Goal: Transaction & Acquisition: Book appointment/travel/reservation

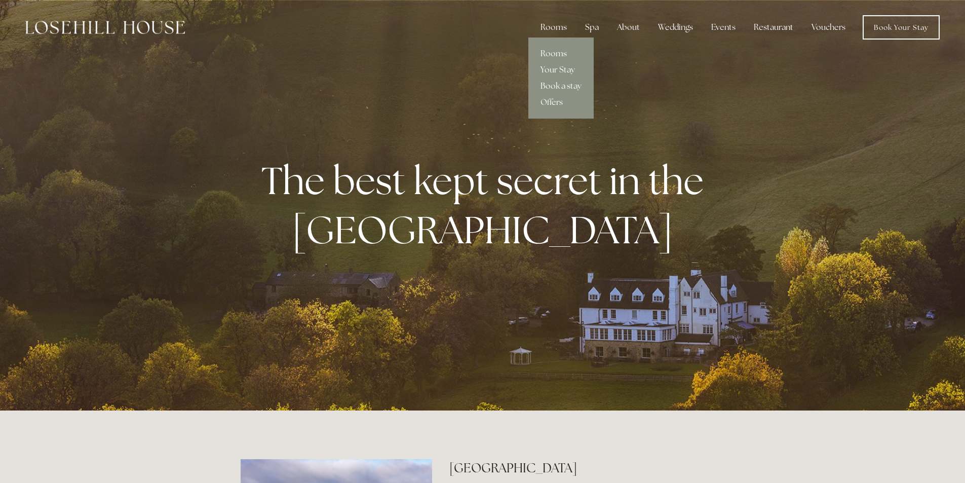
click at [559, 53] on link "Rooms" at bounding box center [560, 54] width 65 height 16
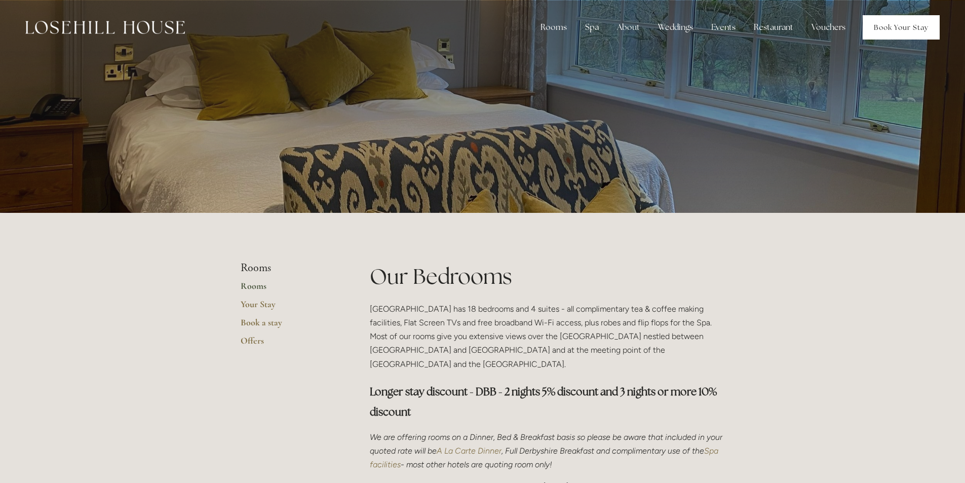
click at [883, 31] on link "Book Your Stay" at bounding box center [901, 27] width 77 height 24
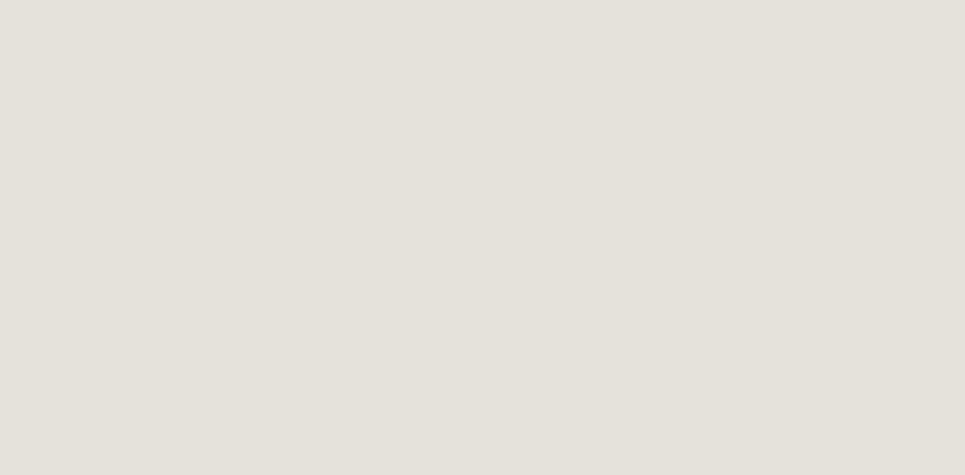
scroll to position [207, 0]
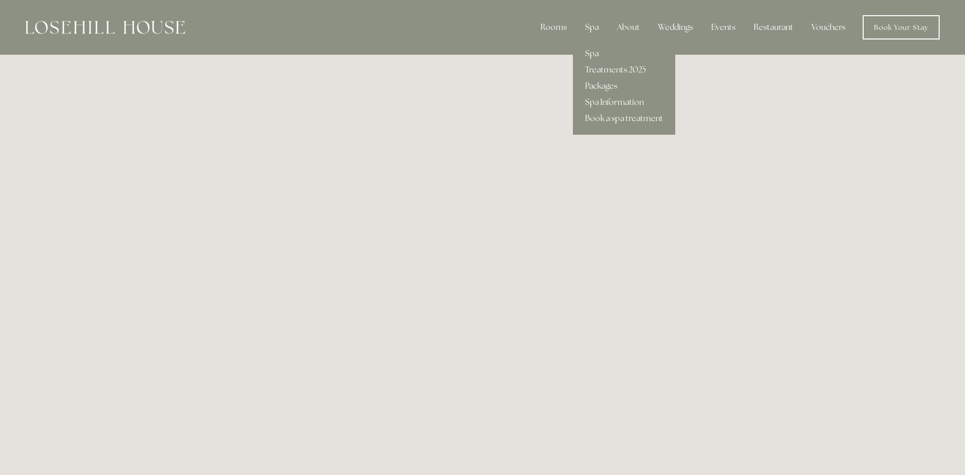
click at [599, 23] on div "Spa" at bounding box center [592, 27] width 30 height 20
